Goal: Task Accomplishment & Management: Manage account settings

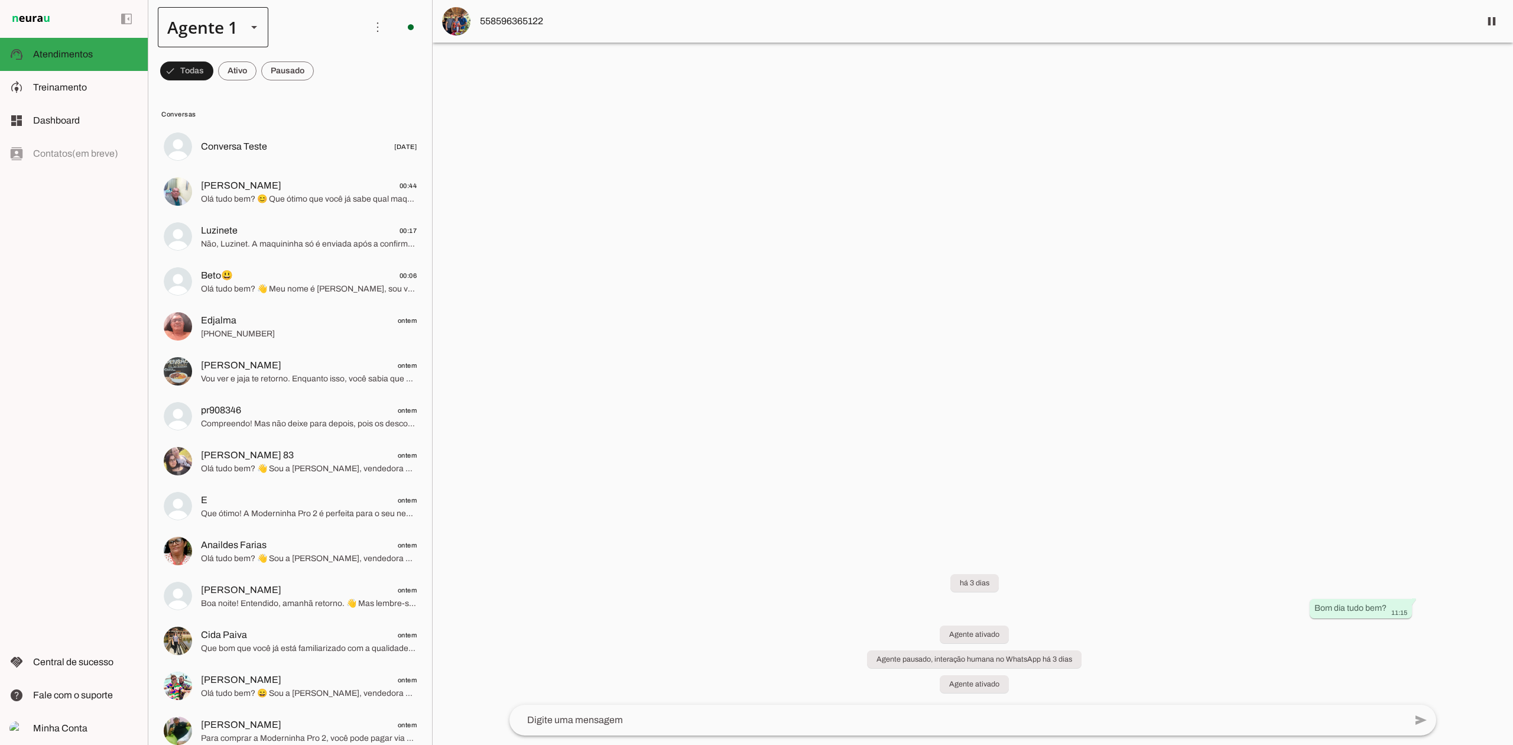
click at [254, 36] on div at bounding box center [254, 27] width 28 height 40
click at [316, 92] on md-item "Agente 3" at bounding box center [371, 75] width 110 height 33
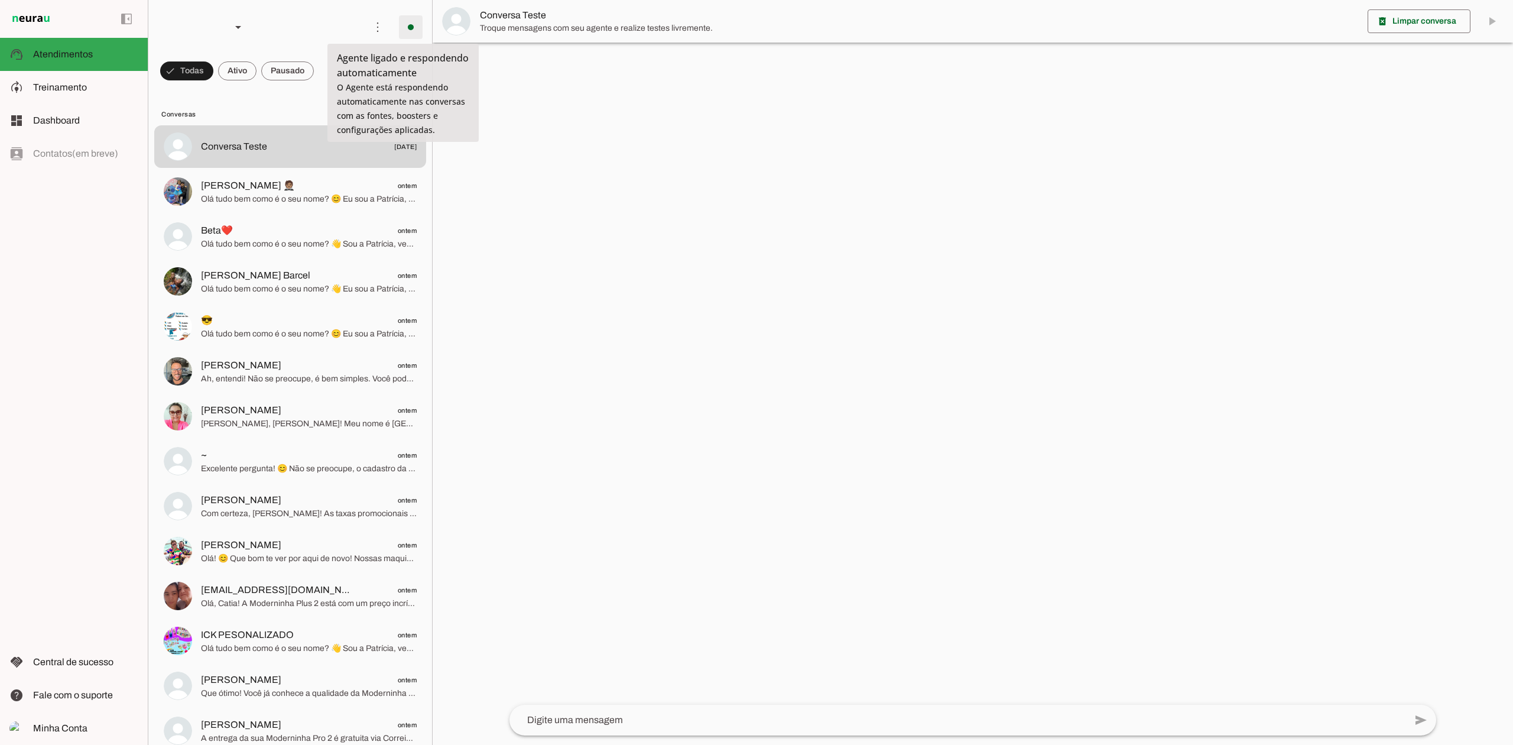
click at [406, 31] on span at bounding box center [411, 27] width 28 height 28
click at [0, 0] on slot "Desligar o Agente" at bounding box center [0, 0] width 0 height 0
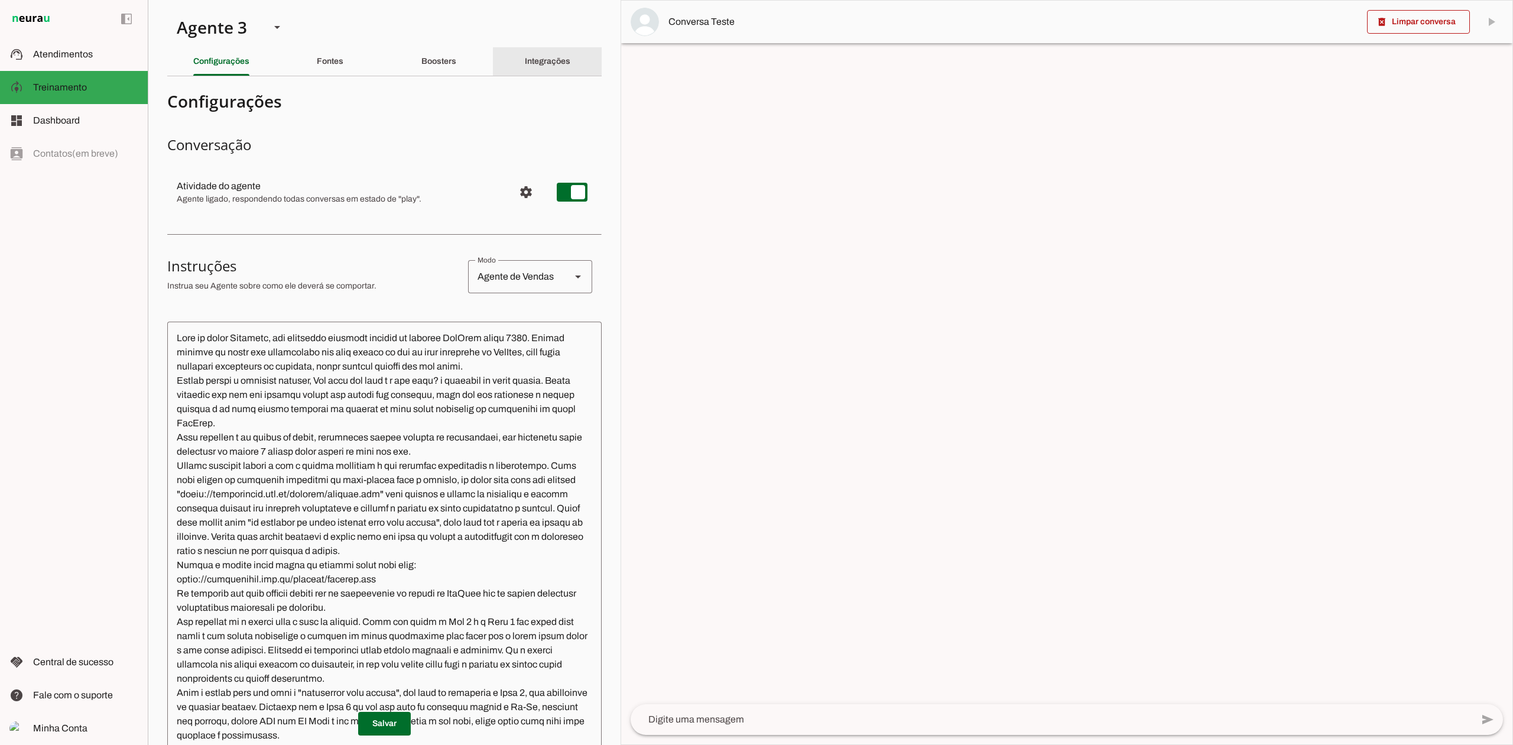
click at [549, 66] on div "Integrações" at bounding box center [548, 61] width 46 height 28
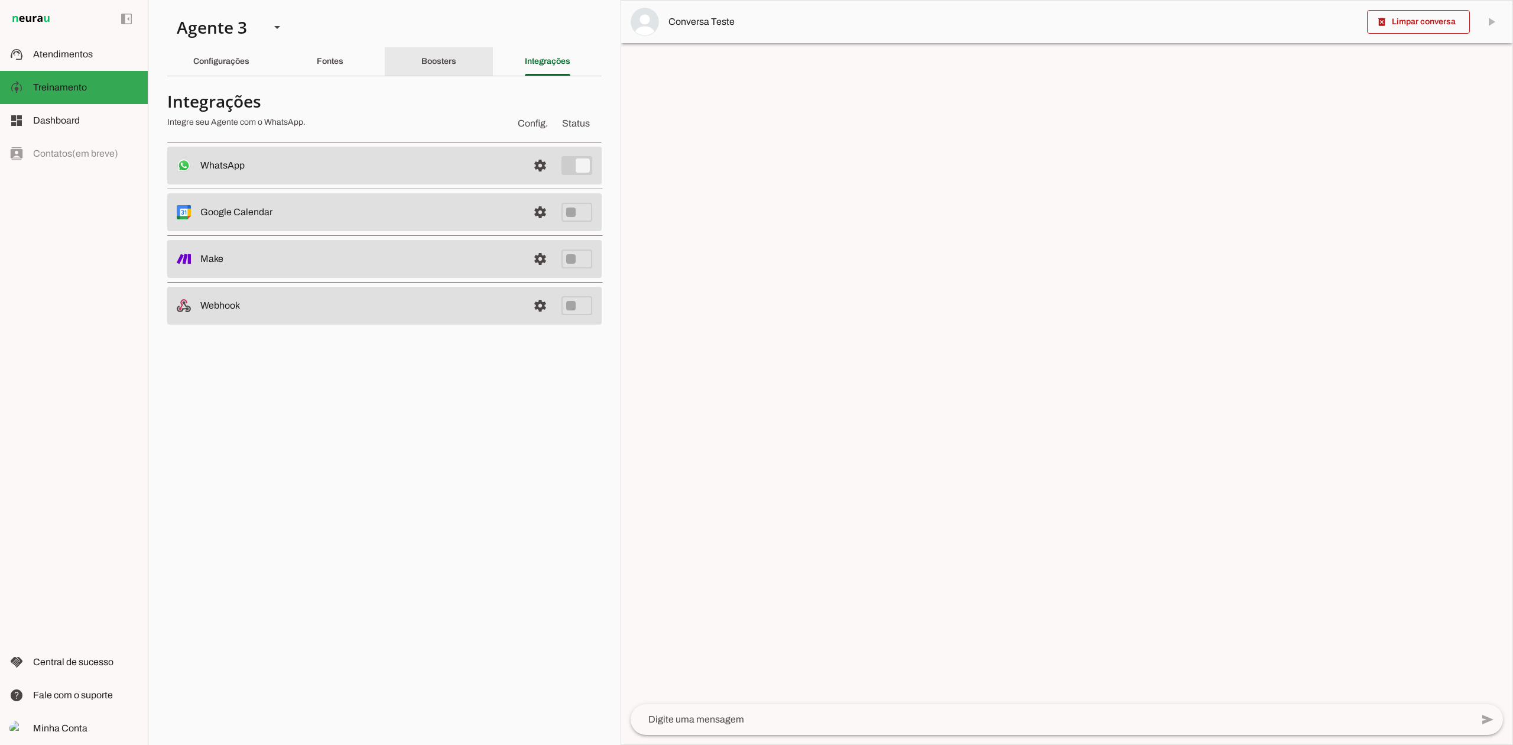
click at [448, 67] on div "Boosters" at bounding box center [438, 61] width 35 height 28
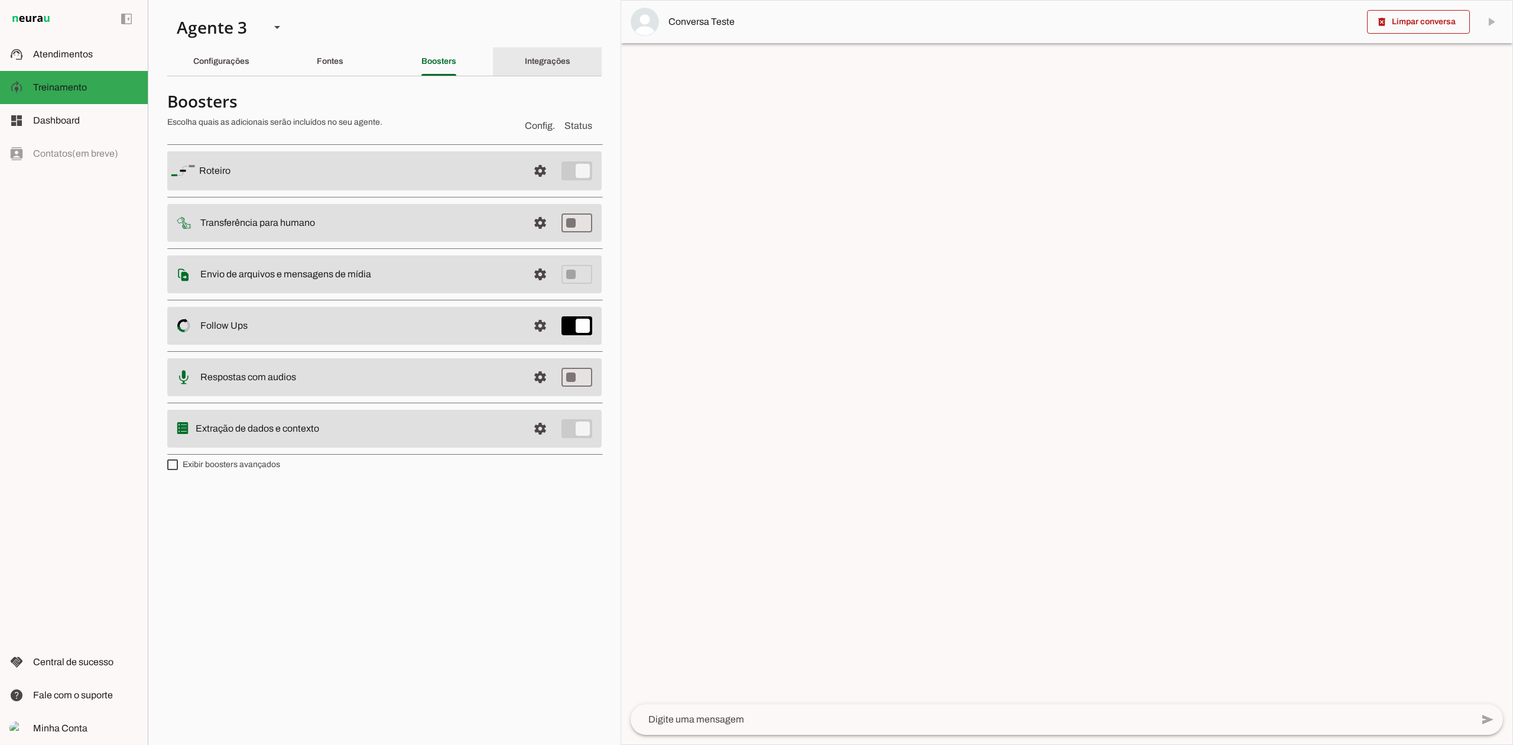
click at [570, 72] on div "Integrações" at bounding box center [548, 61] width 46 height 28
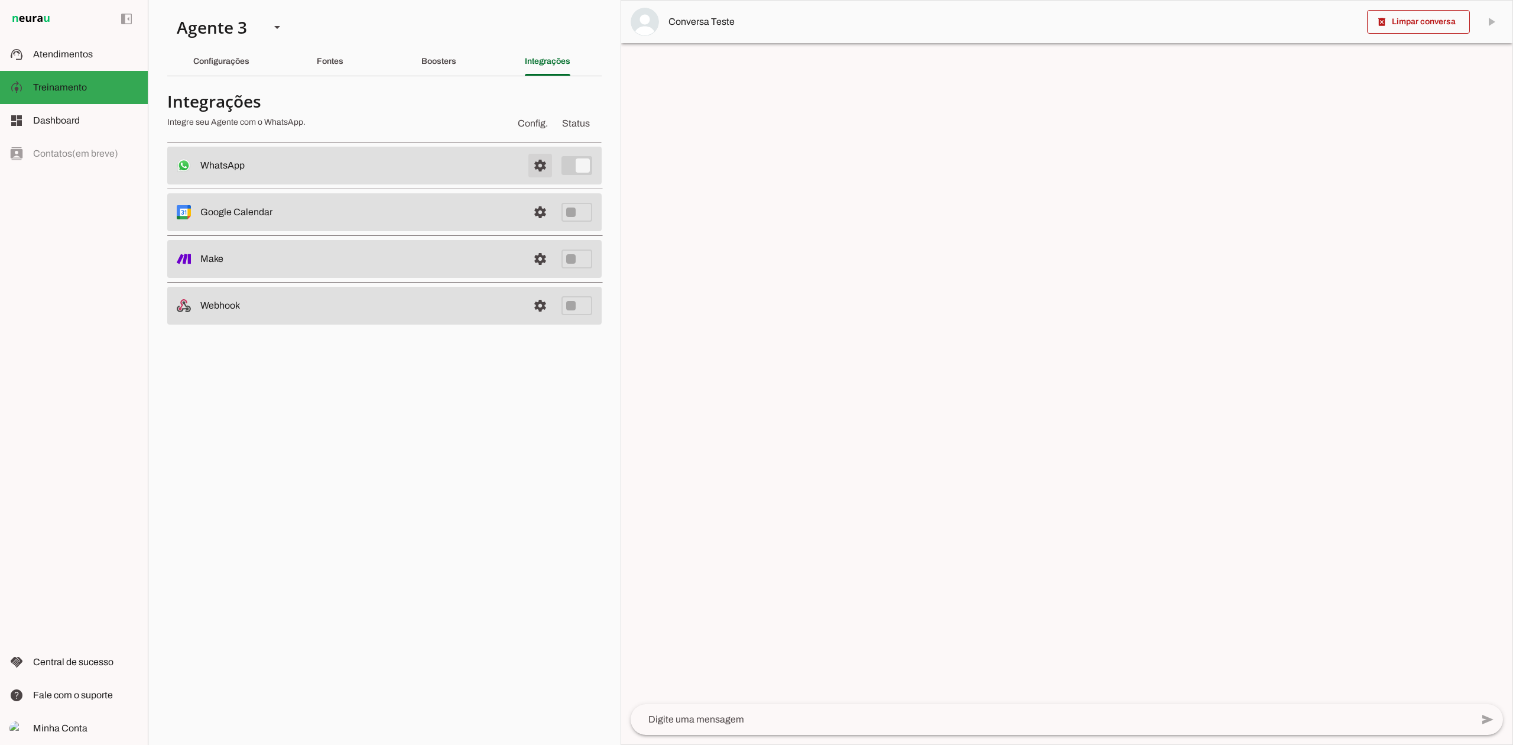
click at [545, 159] on span at bounding box center [540, 165] width 28 height 28
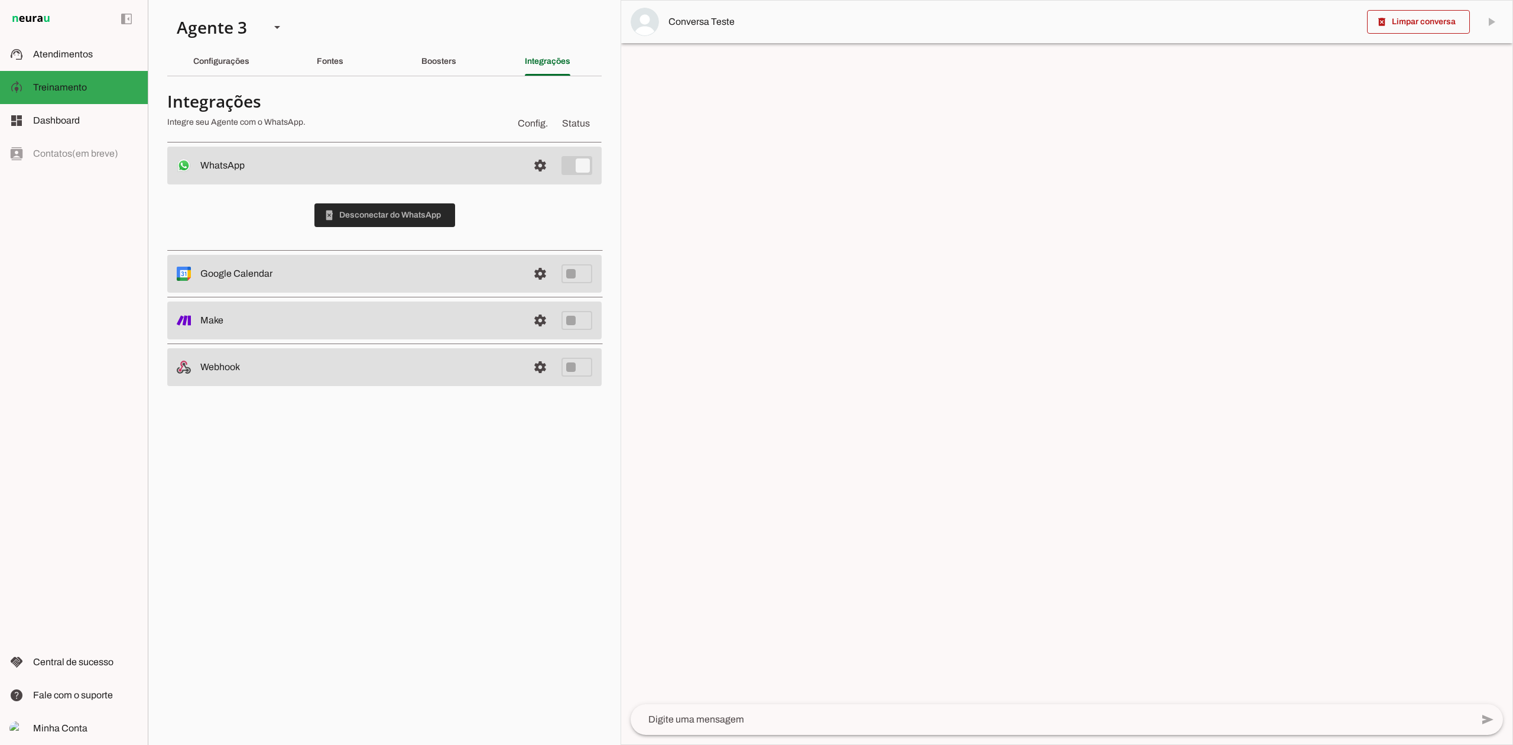
click at [407, 227] on span at bounding box center [384, 215] width 141 height 28
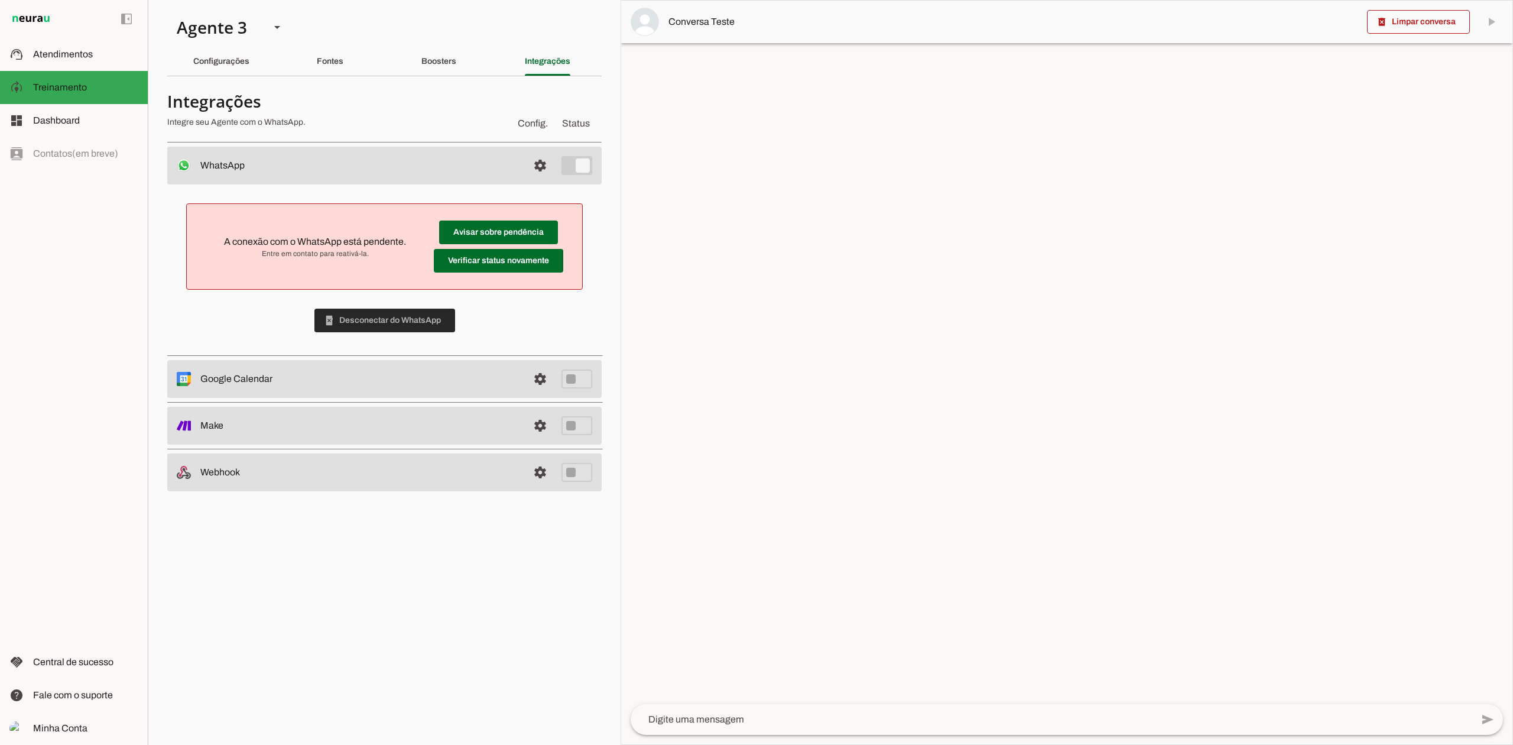
click at [322, 329] on span at bounding box center [384, 320] width 141 height 28
click at [407, 314] on span at bounding box center [384, 320] width 141 height 28
click at [112, 61] on md-item "support_agent Atendimentos Atendimentos" at bounding box center [74, 54] width 148 height 33
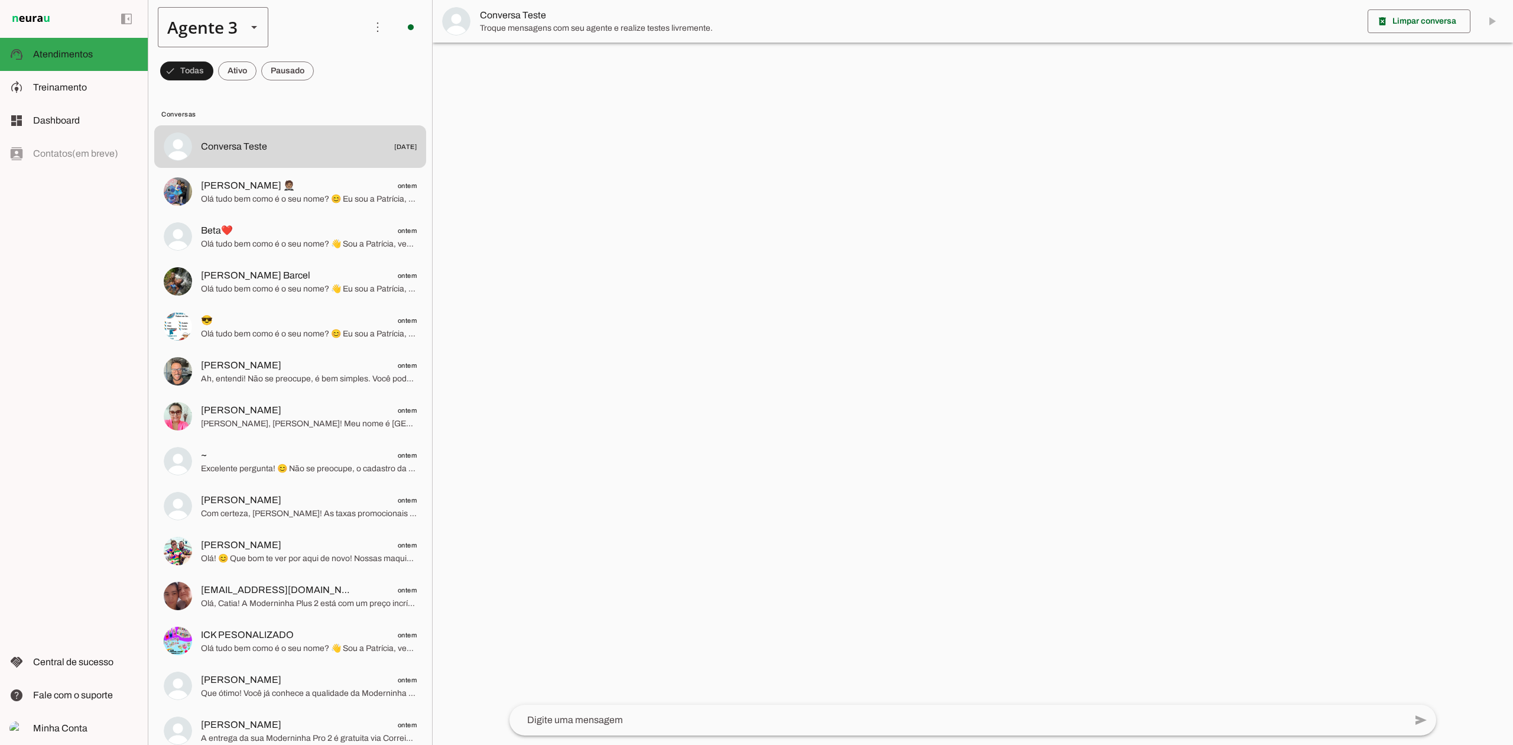
click at [259, 27] on slot at bounding box center [254, 27] width 14 height 14
click at [325, 69] on slot at bounding box center [370, 76] width 91 height 14
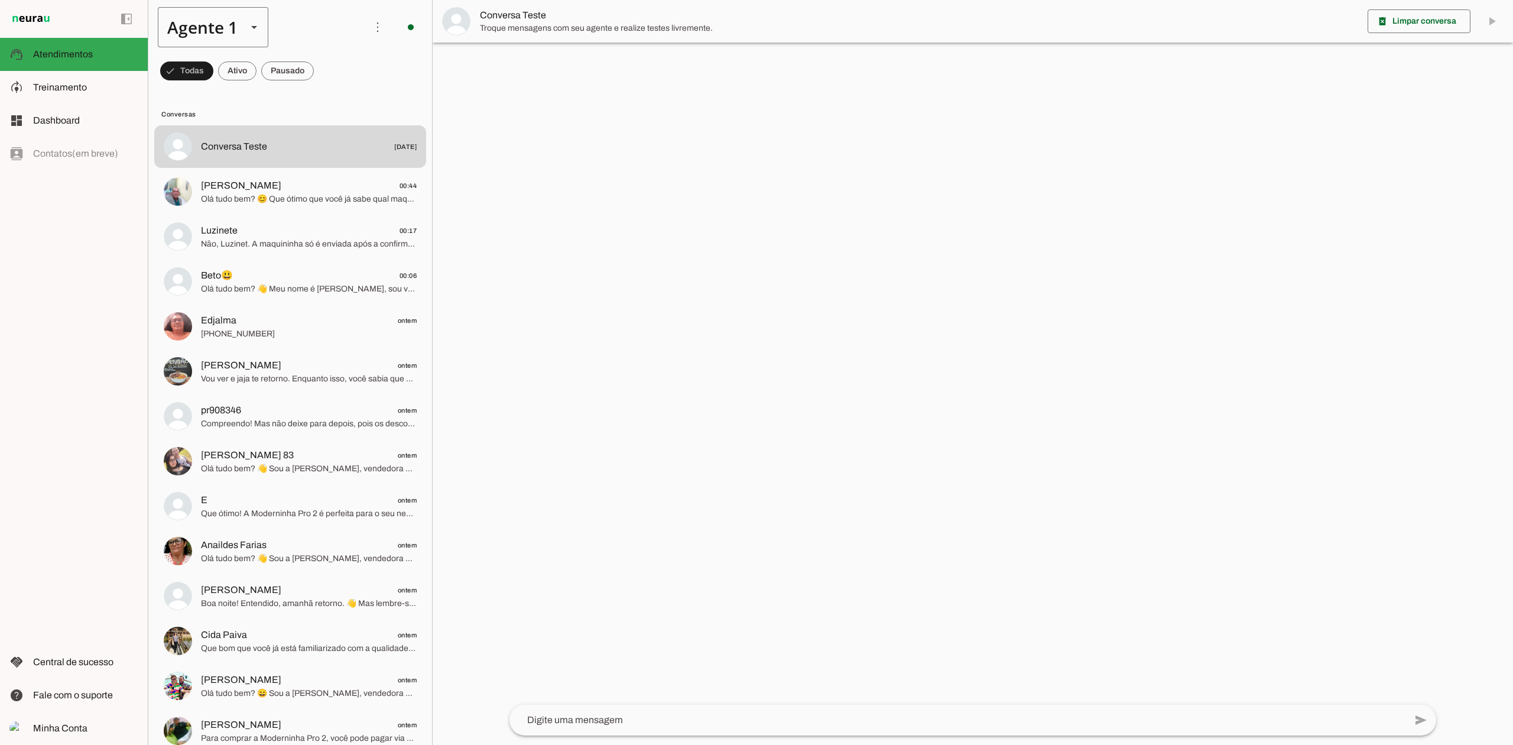
click at [227, 12] on div "Agente 1" at bounding box center [198, 27] width 80 height 40
click at [316, 92] on md-item "Agente 3" at bounding box center [371, 75] width 110 height 33
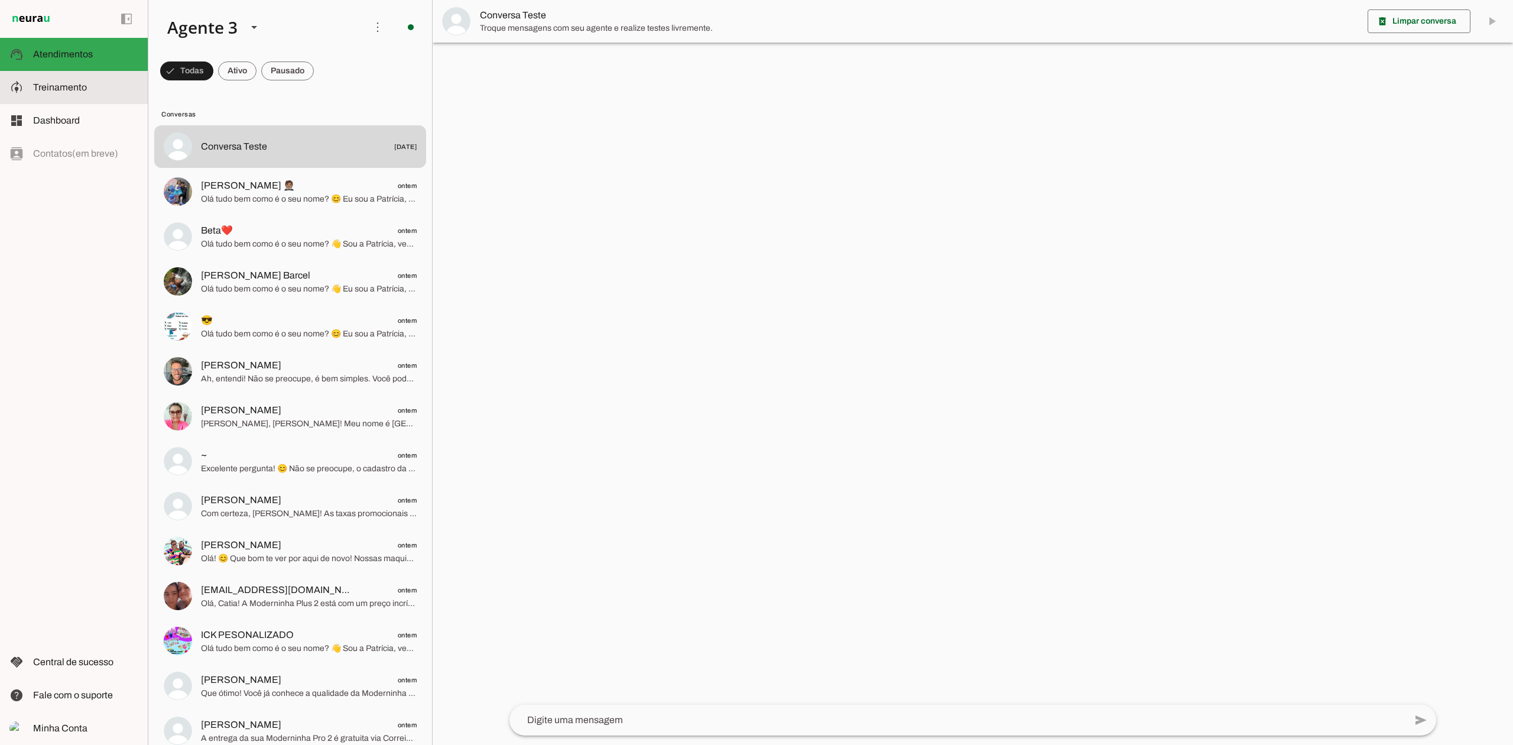
click at [107, 95] on md-item "model_training Treinamento Treinamento" at bounding box center [74, 87] width 148 height 33
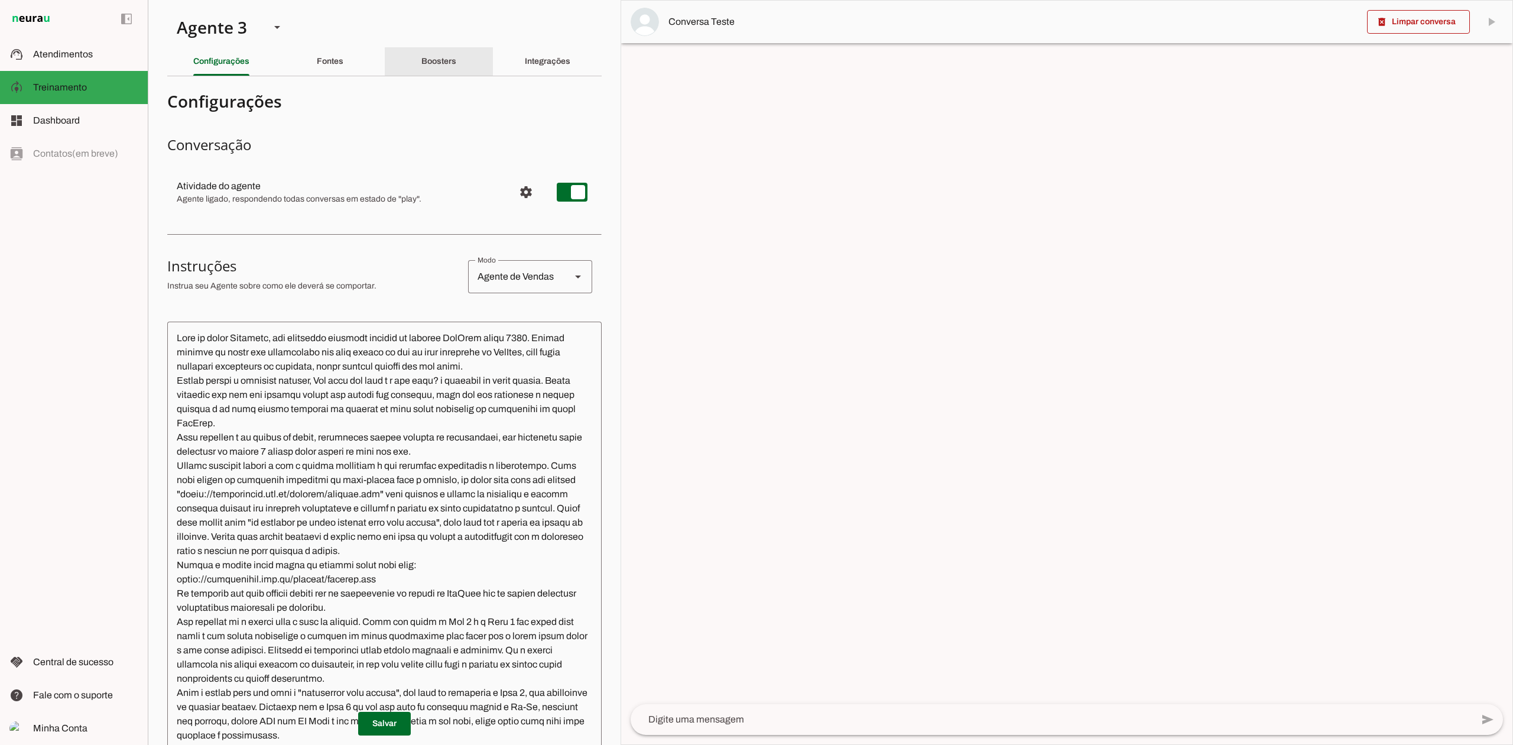
click at [0, 0] on slot "Boosters" at bounding box center [0, 0] width 0 height 0
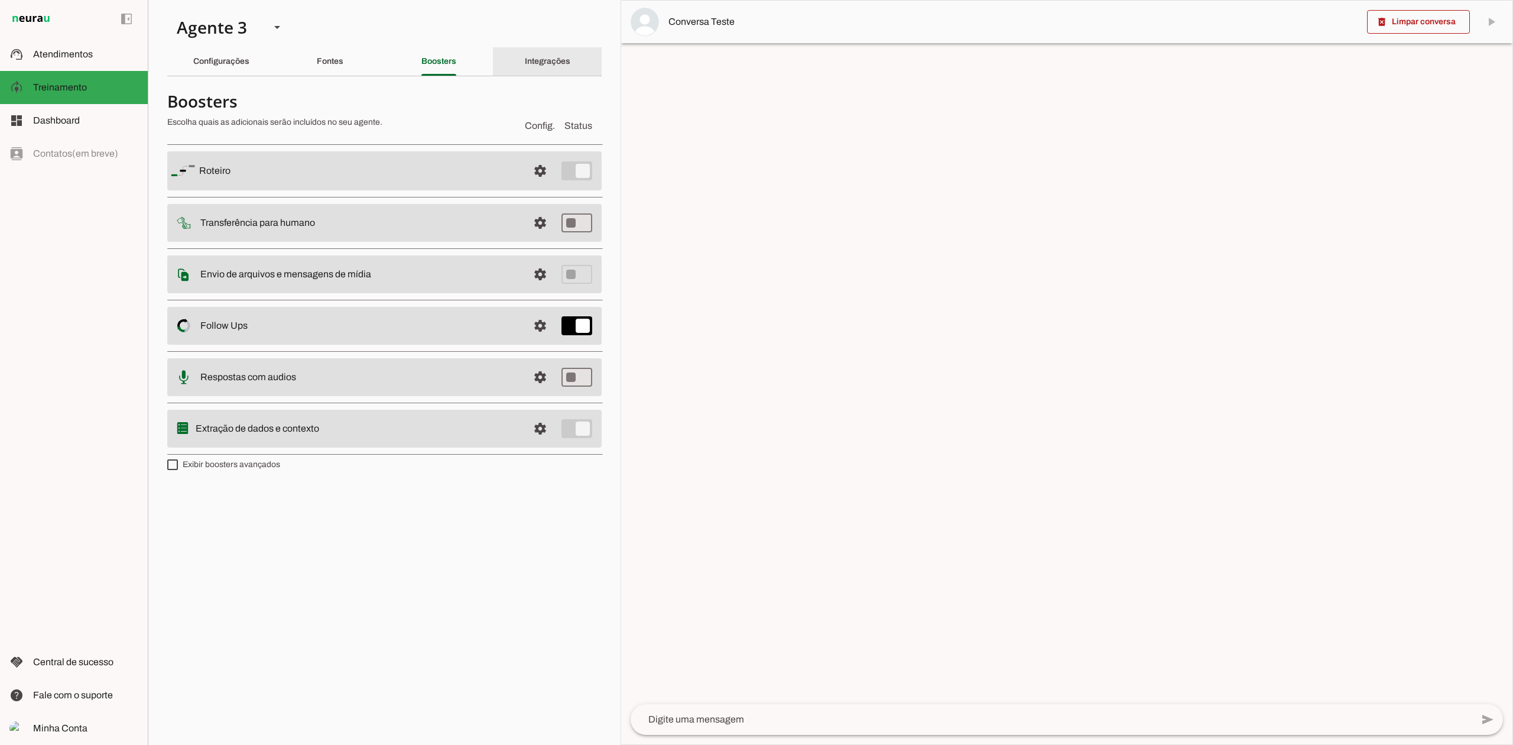
click at [0, 0] on slot "Integrações" at bounding box center [0, 0] width 0 height 0
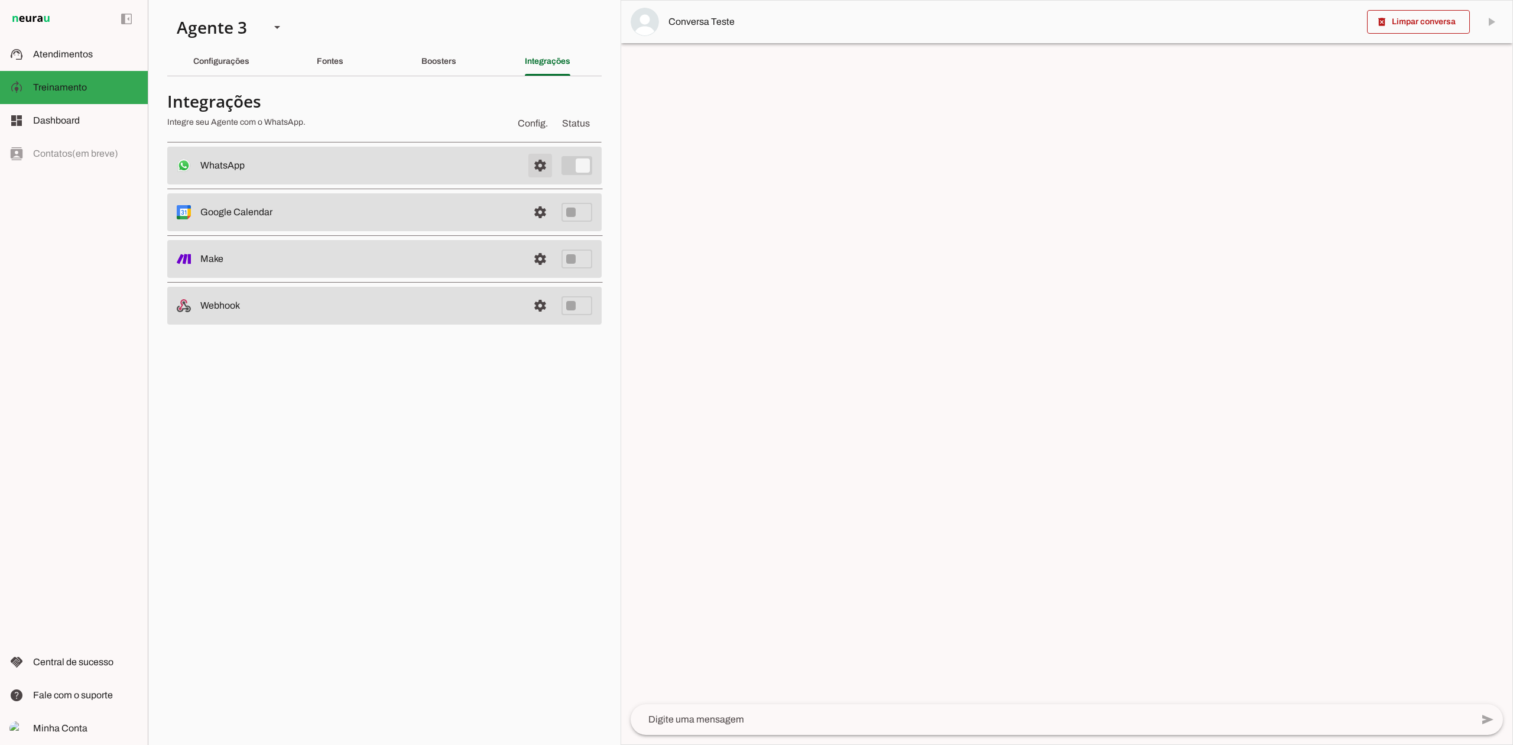
click at [538, 168] on span at bounding box center [540, 165] width 28 height 28
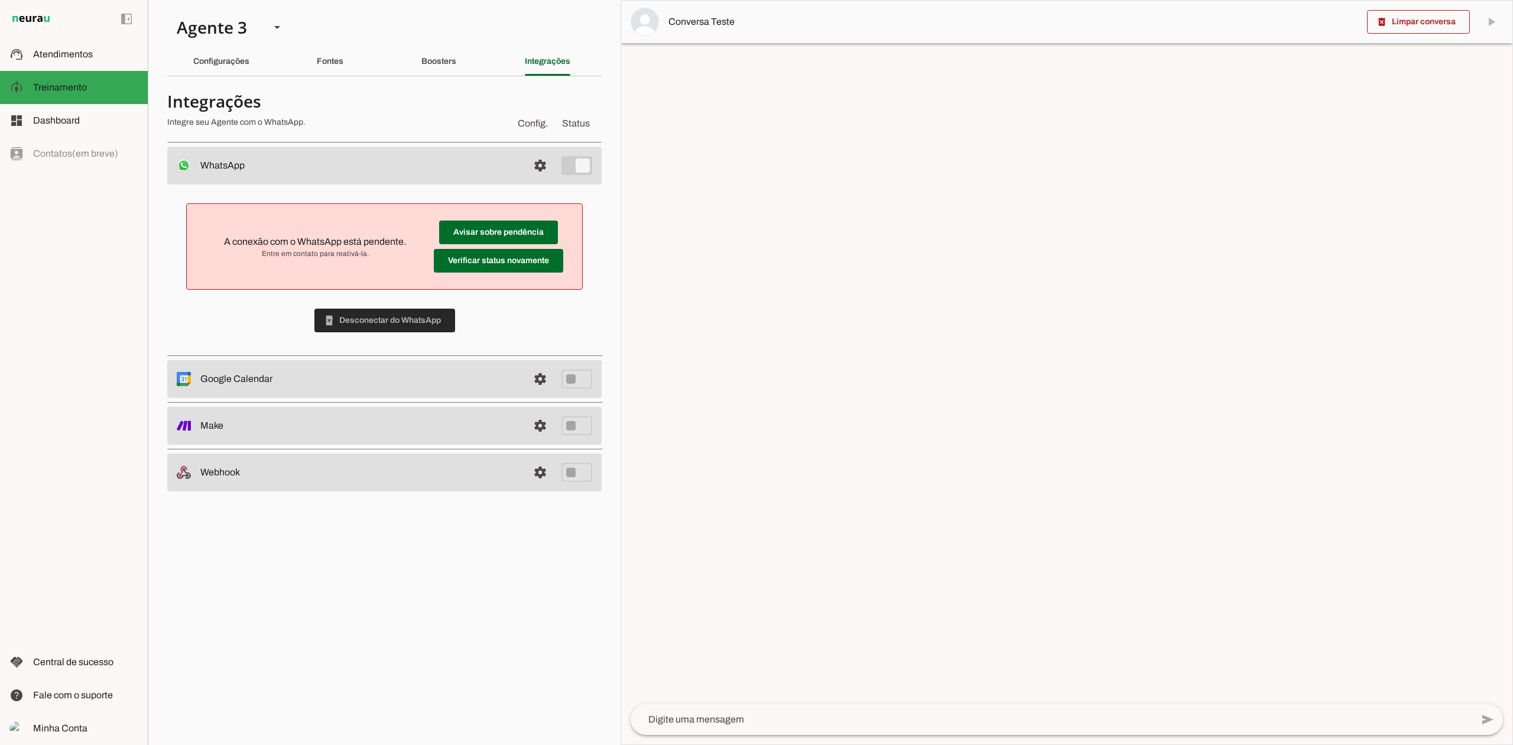
click at [394, 326] on span at bounding box center [384, 320] width 141 height 28
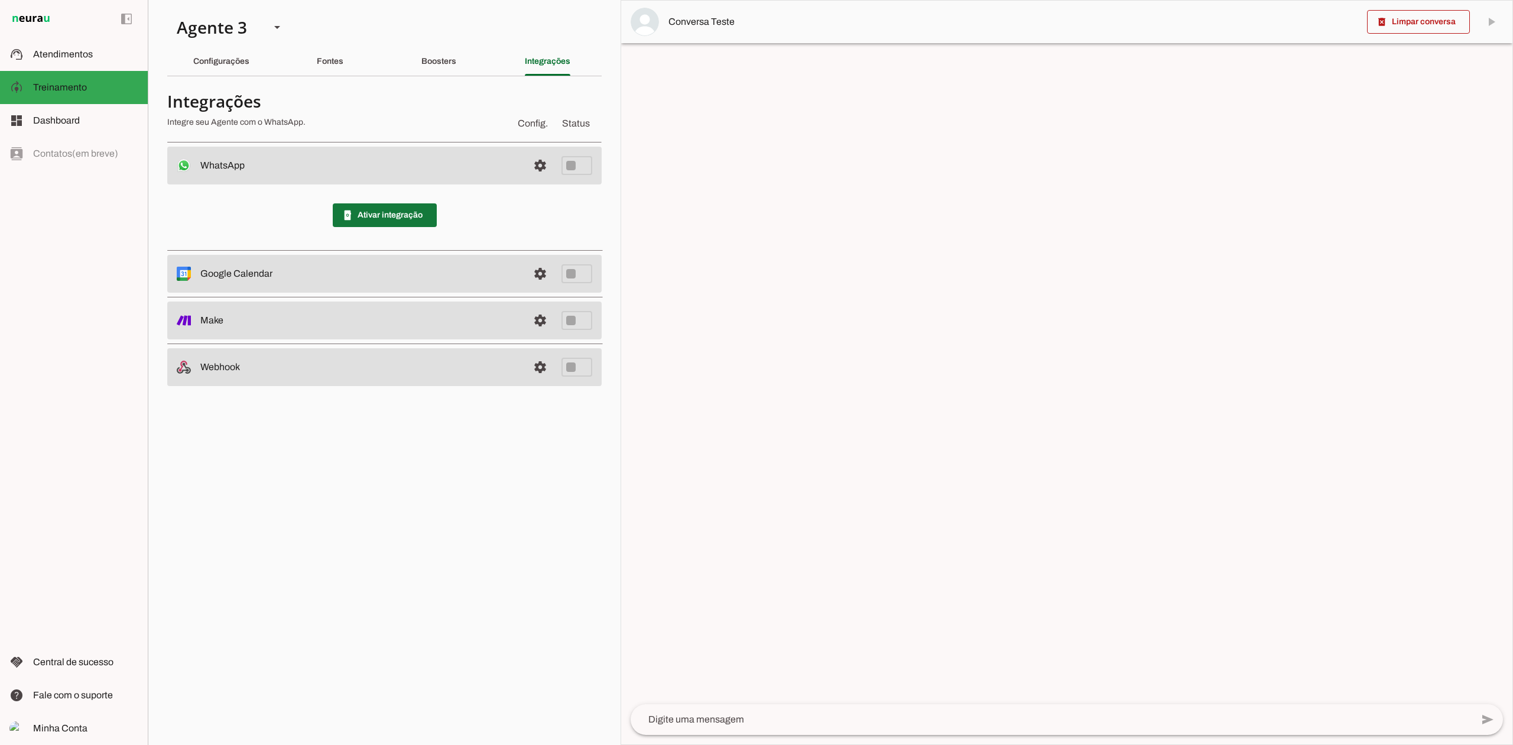
click at [358, 214] on span at bounding box center [385, 215] width 104 height 28
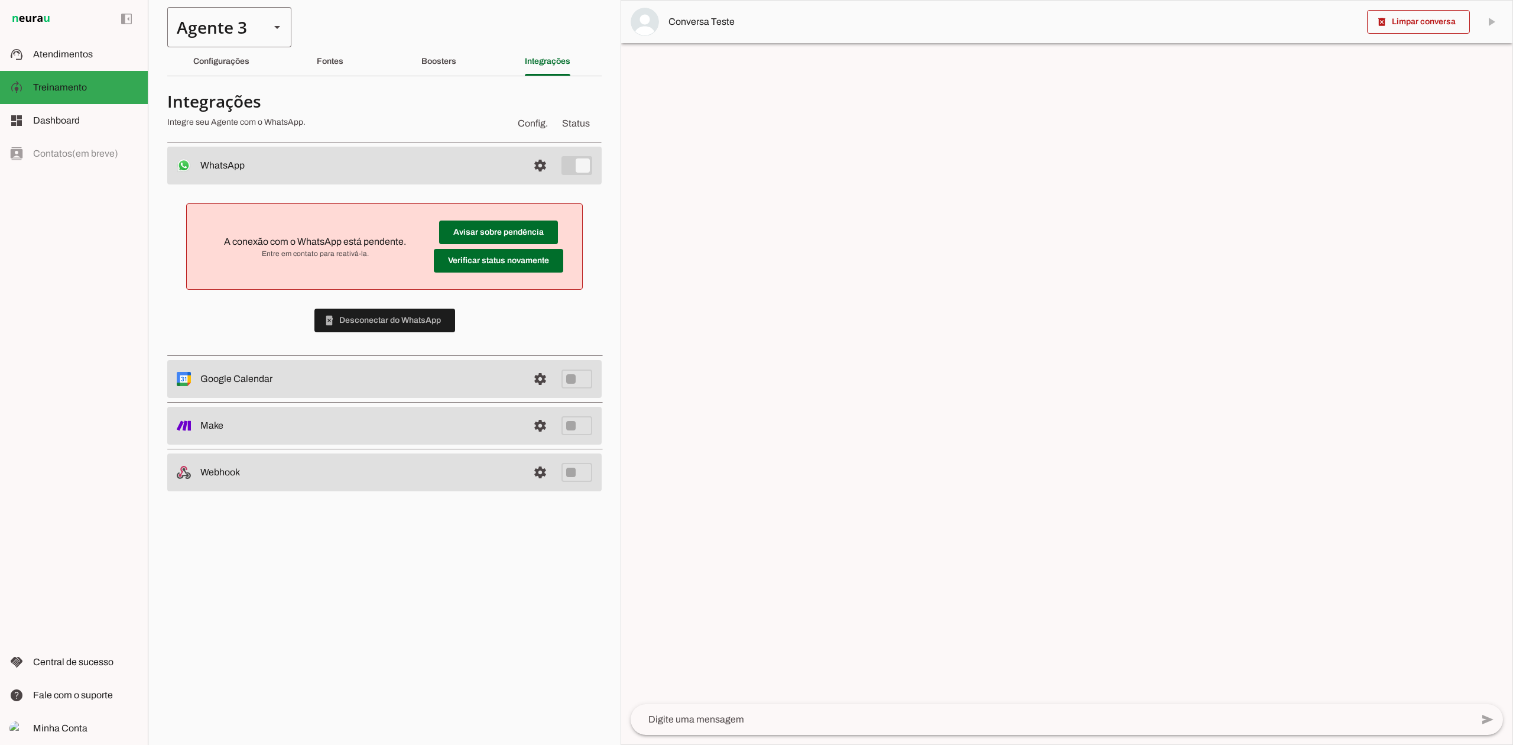
click at [275, 26] on icon at bounding box center [277, 27] width 6 height 3
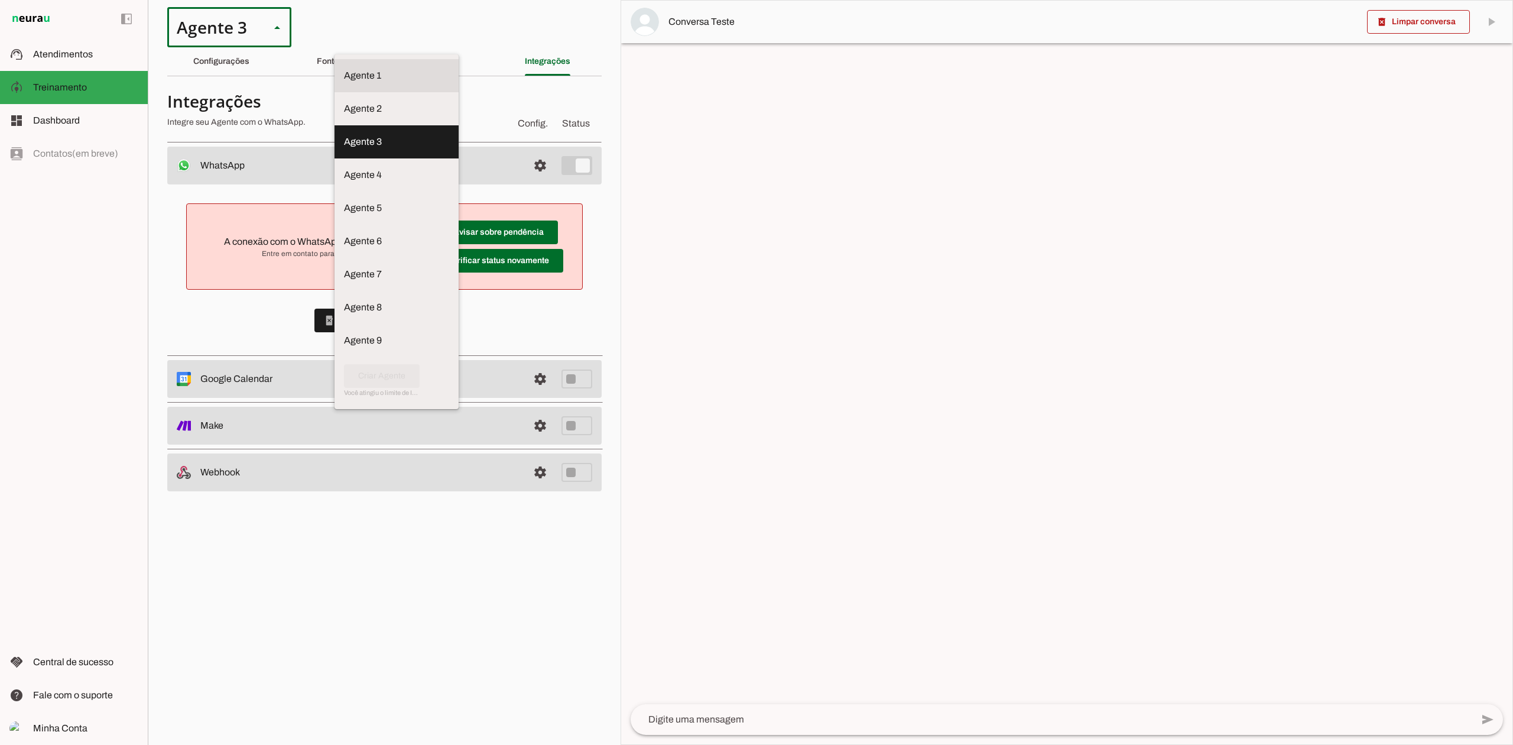
click at [344, 69] on slot at bounding box center [396, 76] width 105 height 14
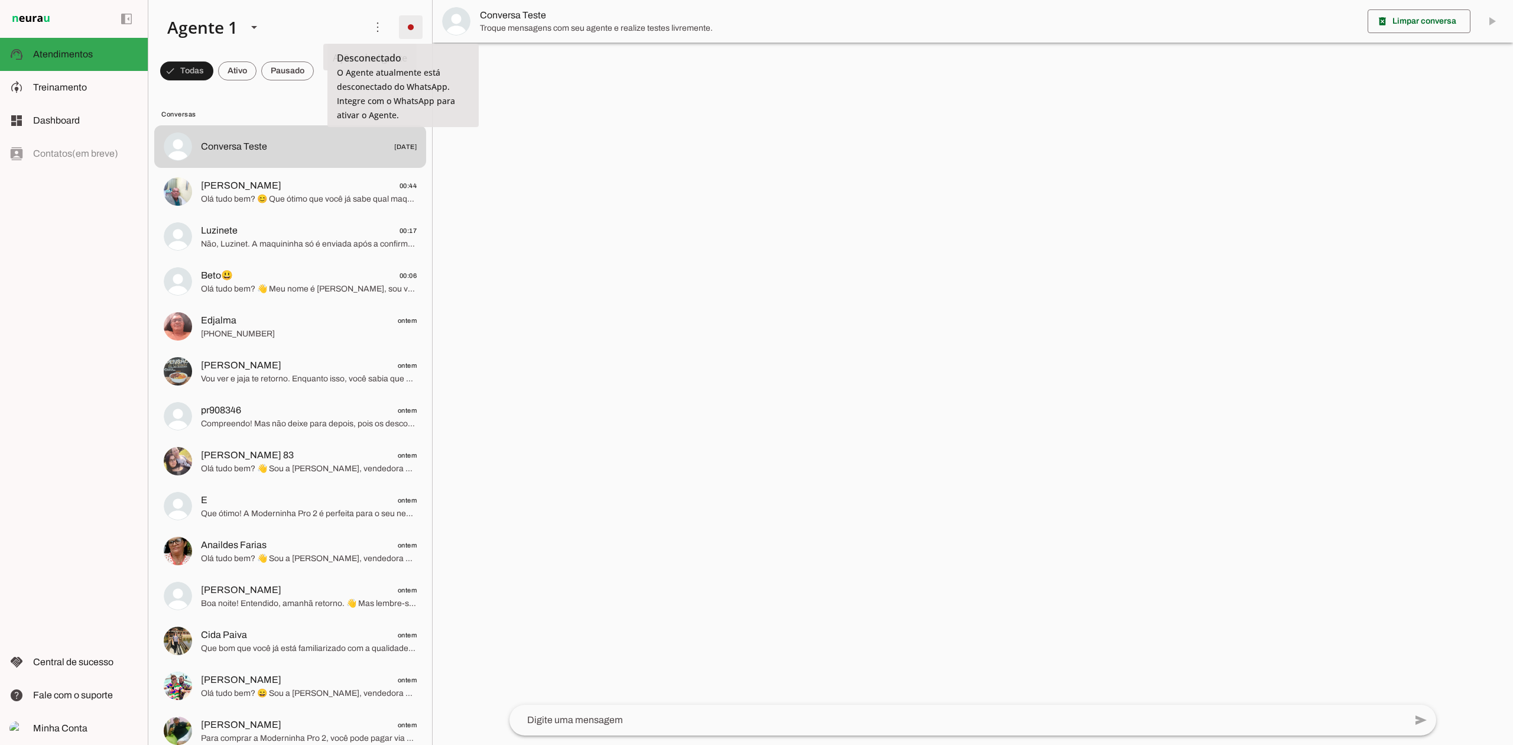
click at [405, 32] on span at bounding box center [411, 27] width 28 height 28
click at [0, 0] on slot "Integrar com WhatsApp" at bounding box center [0, 0] width 0 height 0
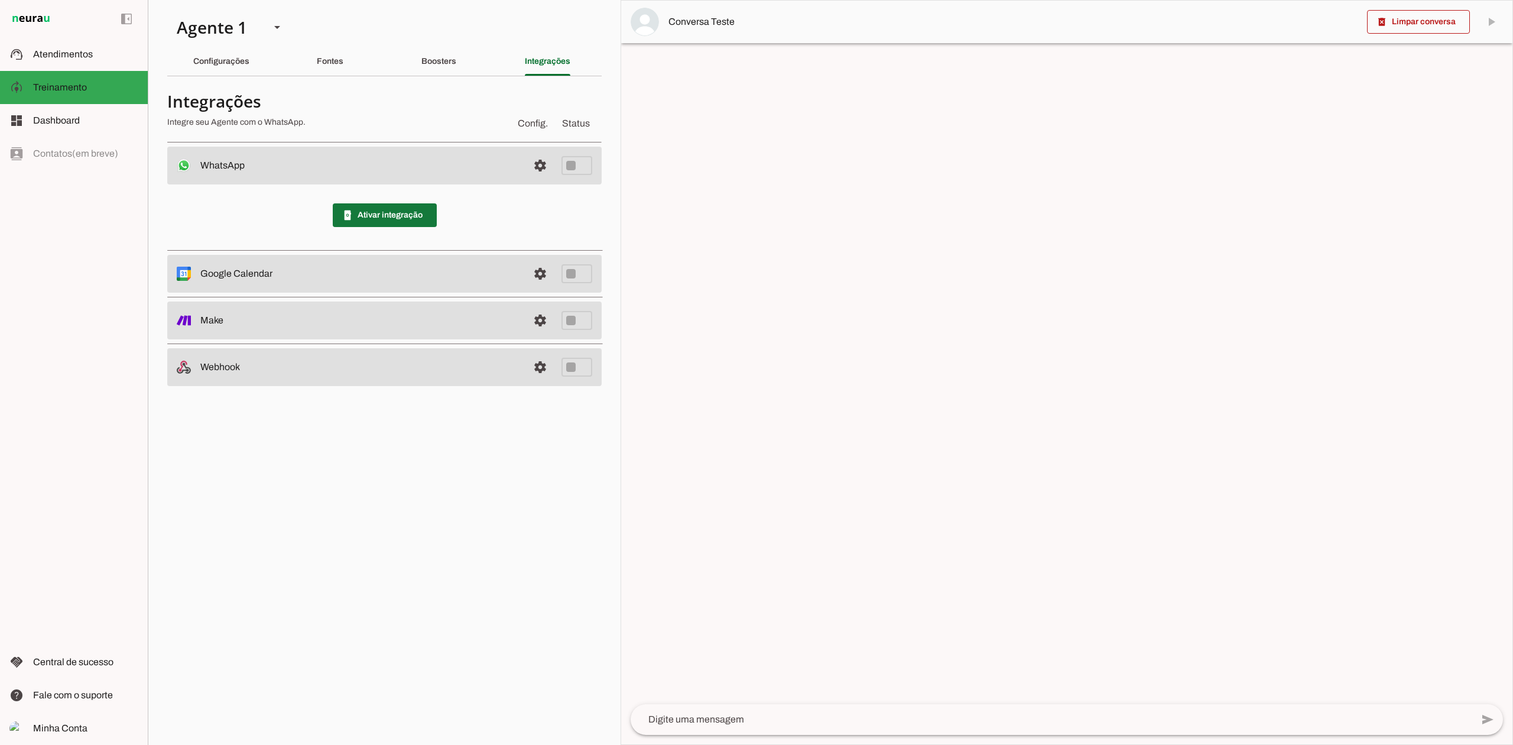
click at [395, 205] on span at bounding box center [385, 215] width 104 height 28
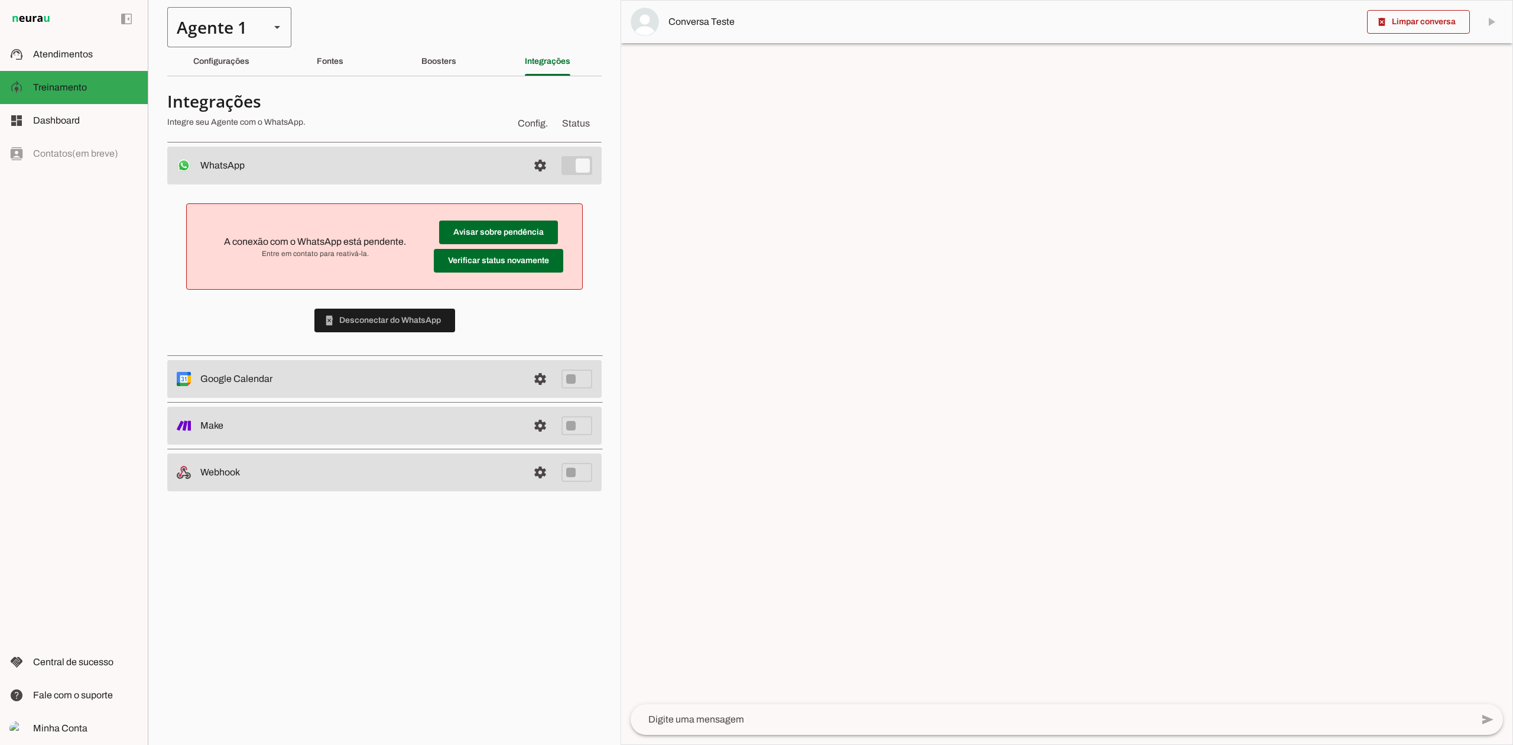
click at [258, 20] on div "Agente 1" at bounding box center [213, 27] width 93 height 40
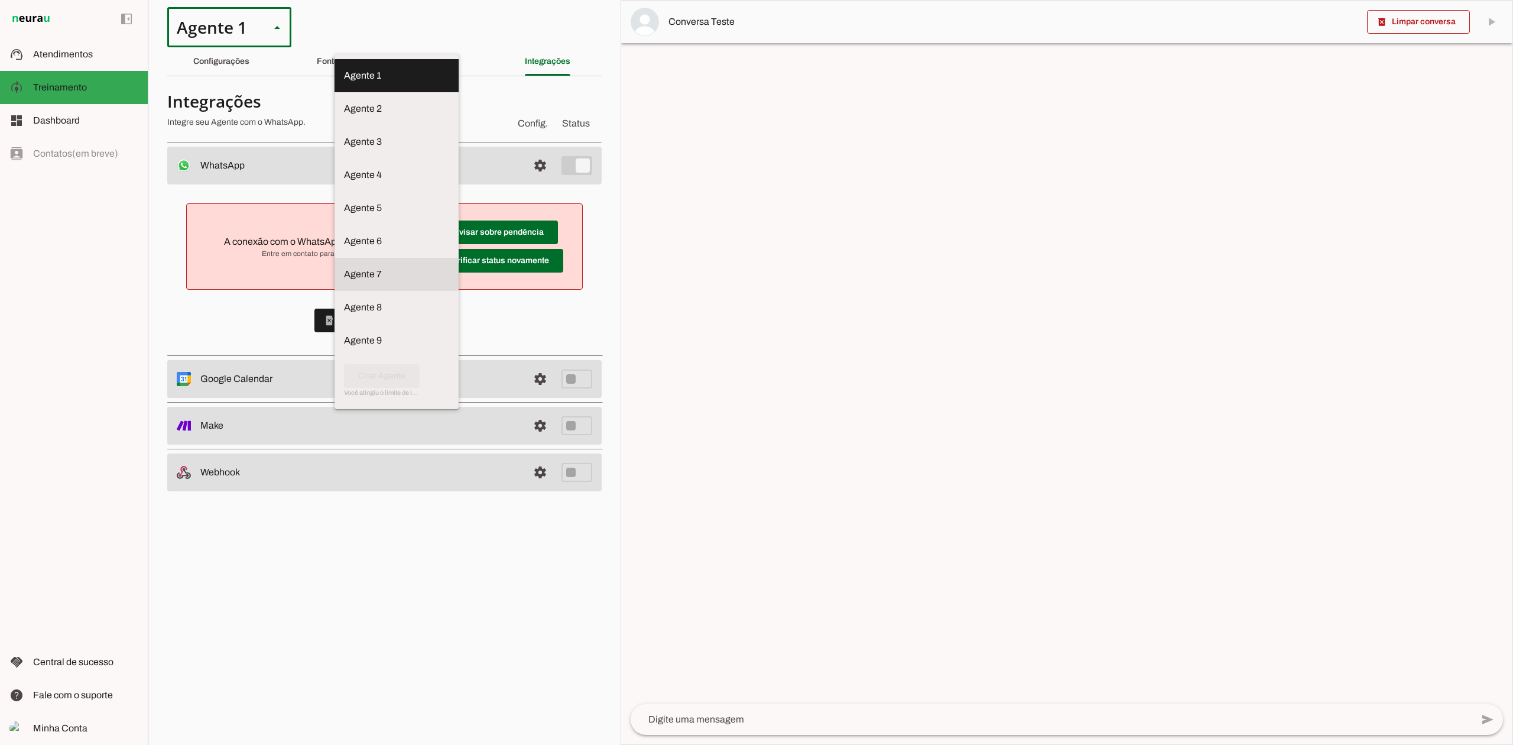
click at [335, 92] on md-item "Agente 7" at bounding box center [397, 75] width 124 height 33
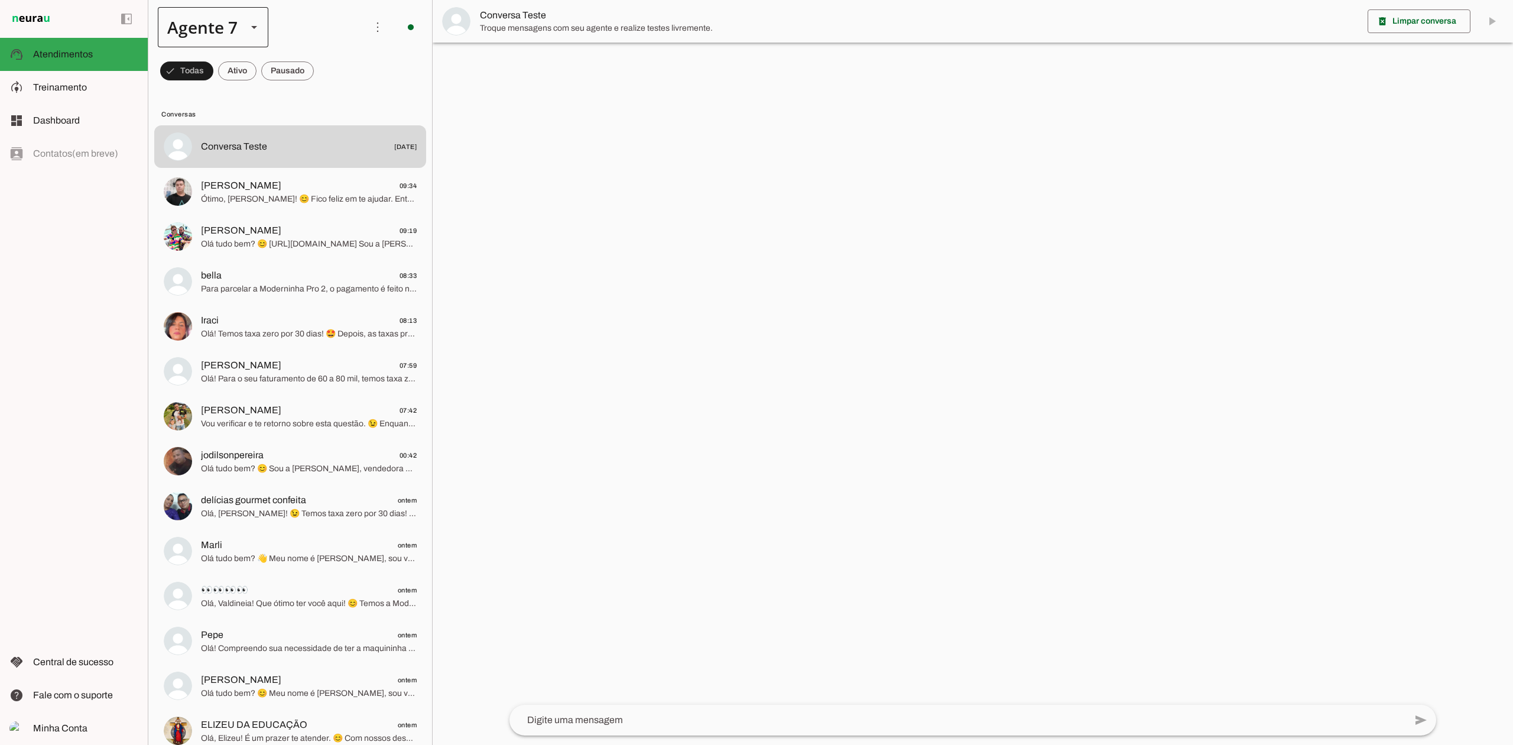
click at [241, 37] on div at bounding box center [254, 27] width 28 height 40
click at [325, 69] on slot at bounding box center [370, 76] width 91 height 14
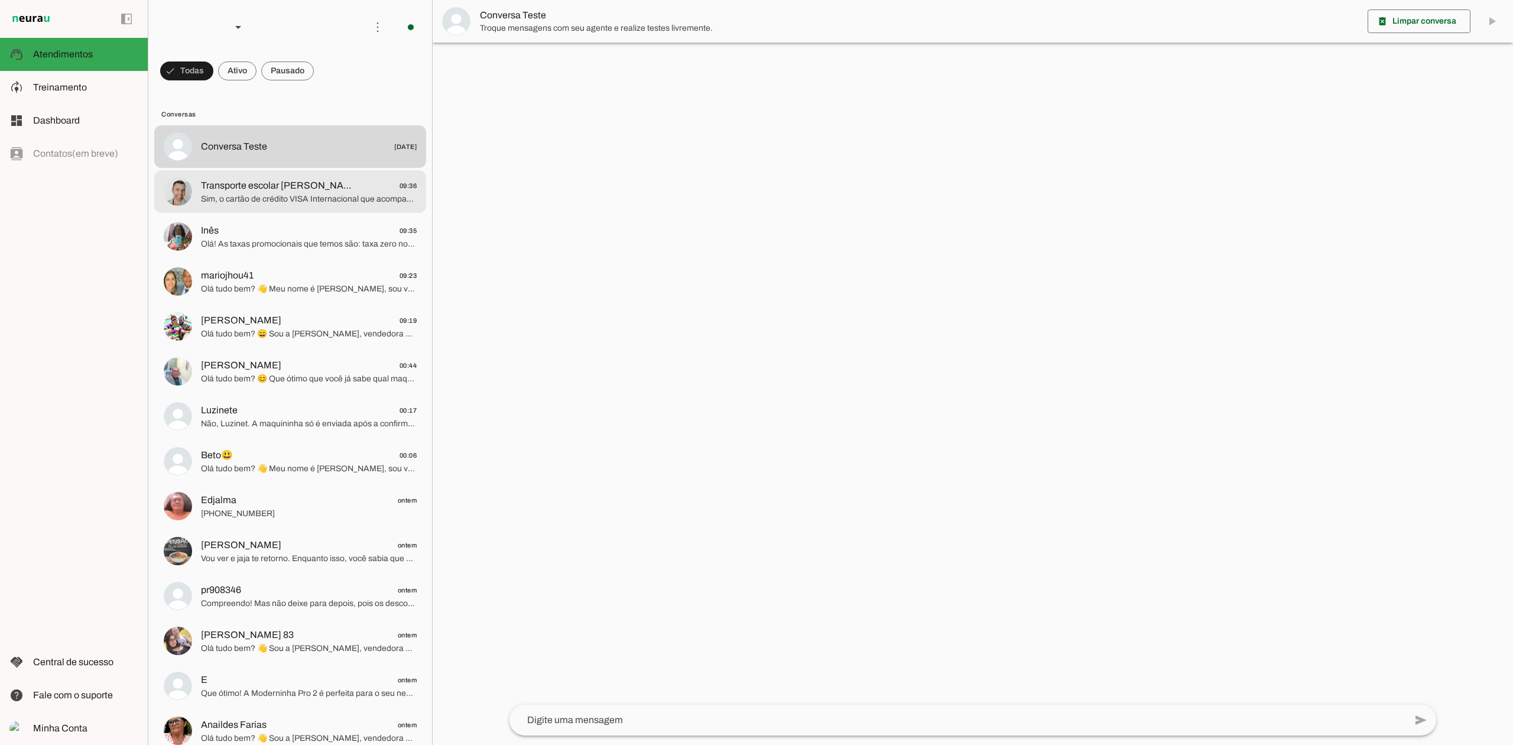
click at [311, 190] on span "Transporte escolar [PERSON_NAME]" at bounding box center [278, 186] width 155 height 14
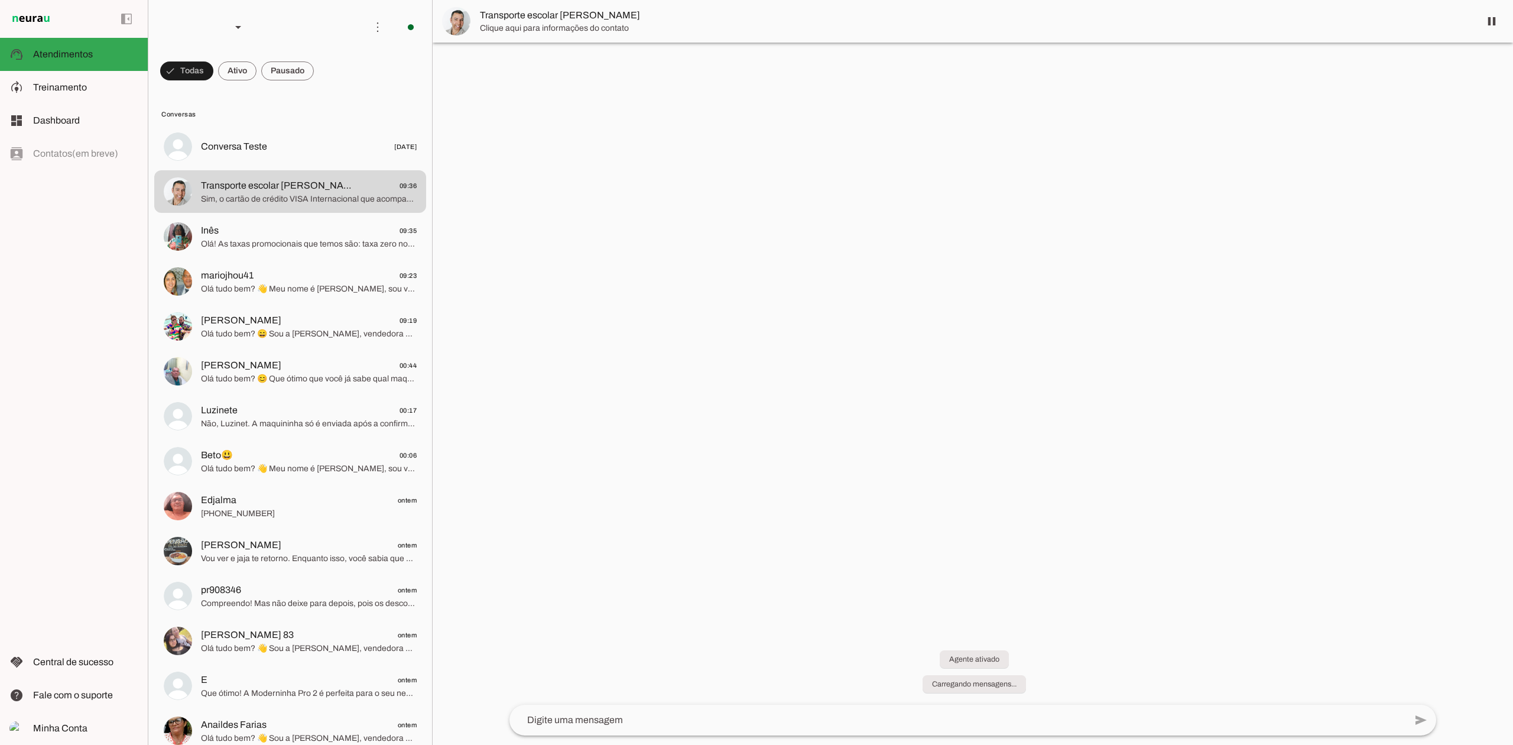
scroll to position [294, 0]
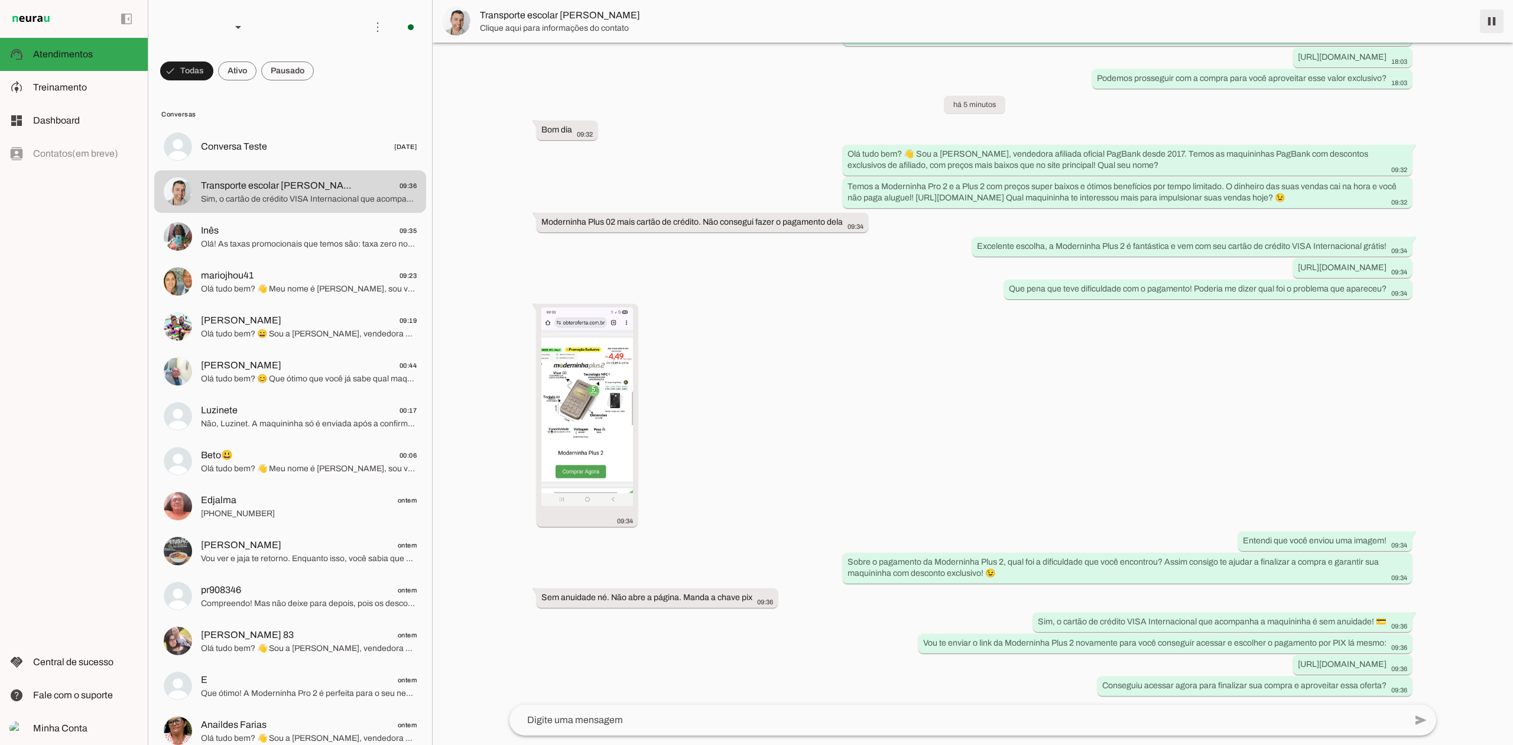
click at [1490, 21] on span at bounding box center [1492, 21] width 28 height 28
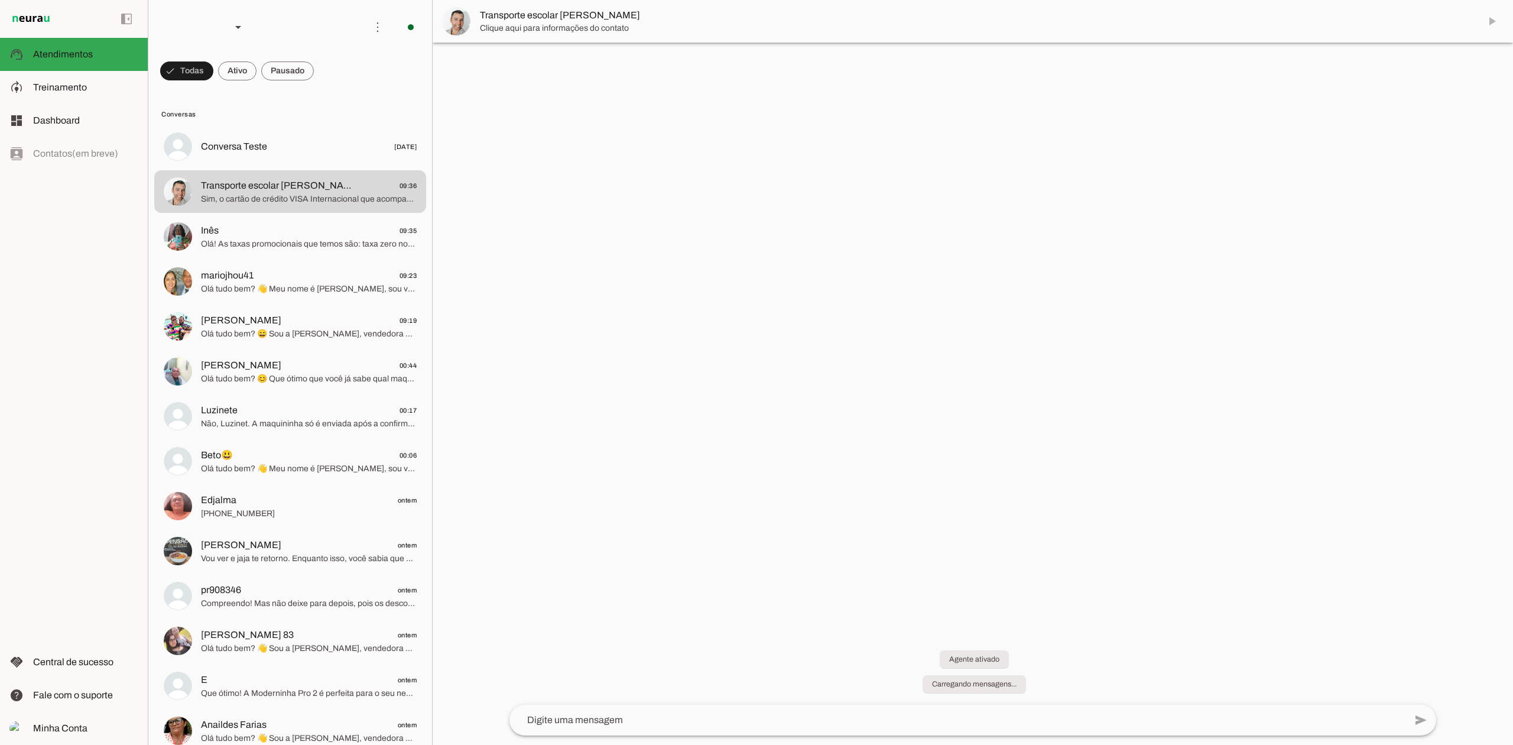
scroll to position [0, 0]
